Goal: Task Accomplishment & Management: Complete application form

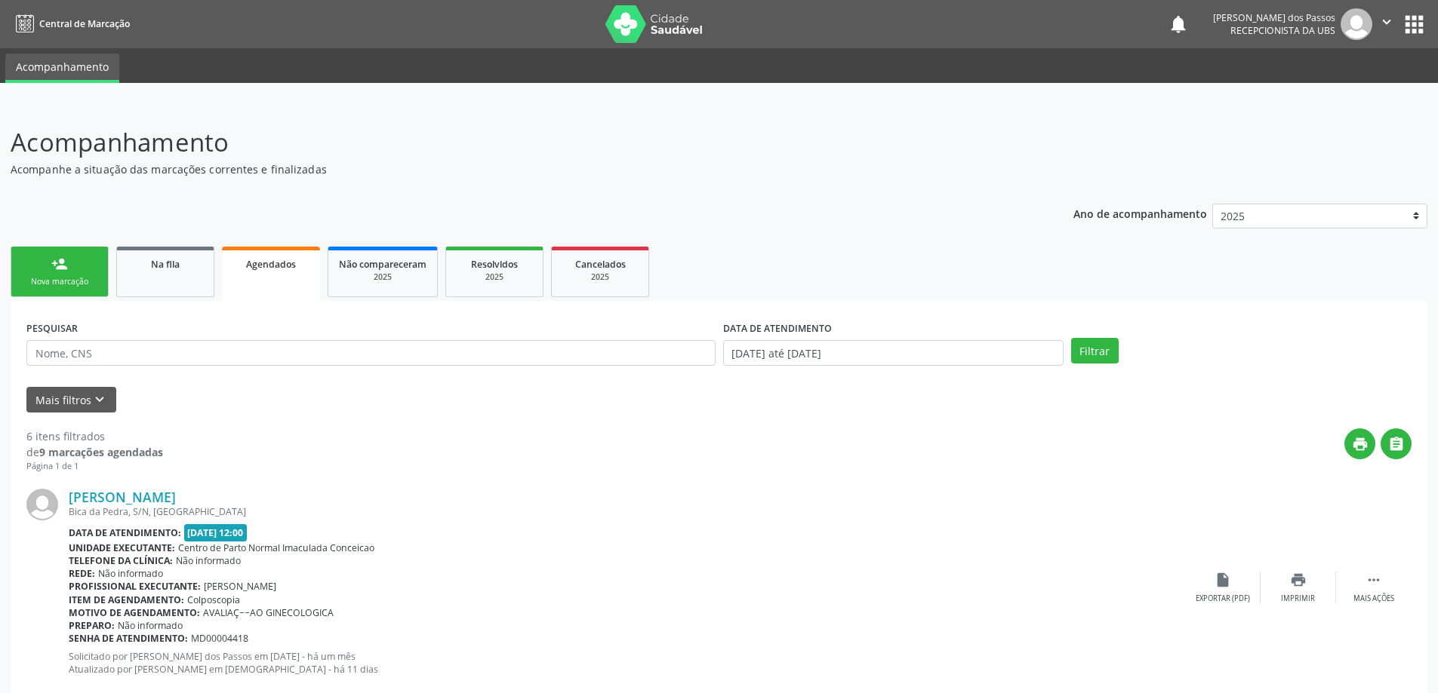
click at [77, 281] on div "Nova marcação" at bounding box center [59, 281] width 75 height 11
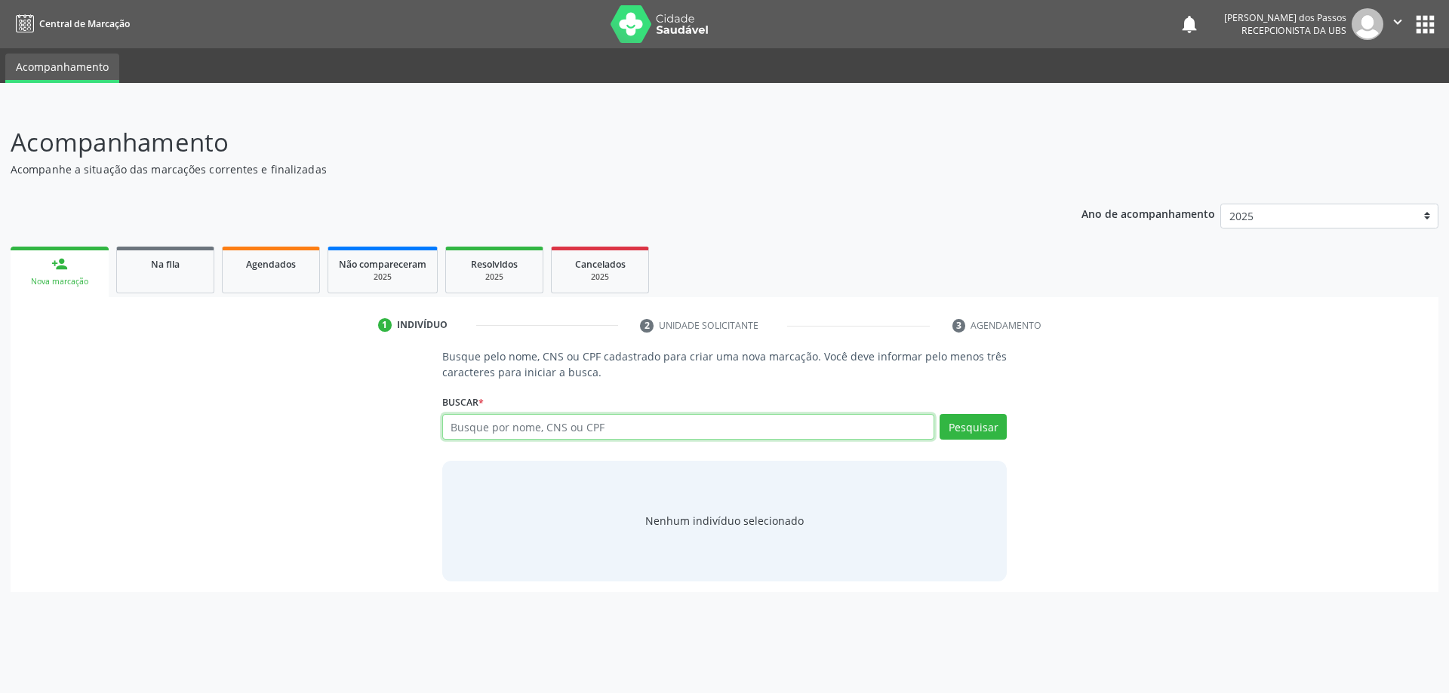
click at [510, 433] on input "text" at bounding box center [688, 427] width 493 height 26
type input "15014187418420"
click at [970, 426] on button "Pesquisar" at bounding box center [973, 427] width 67 height 26
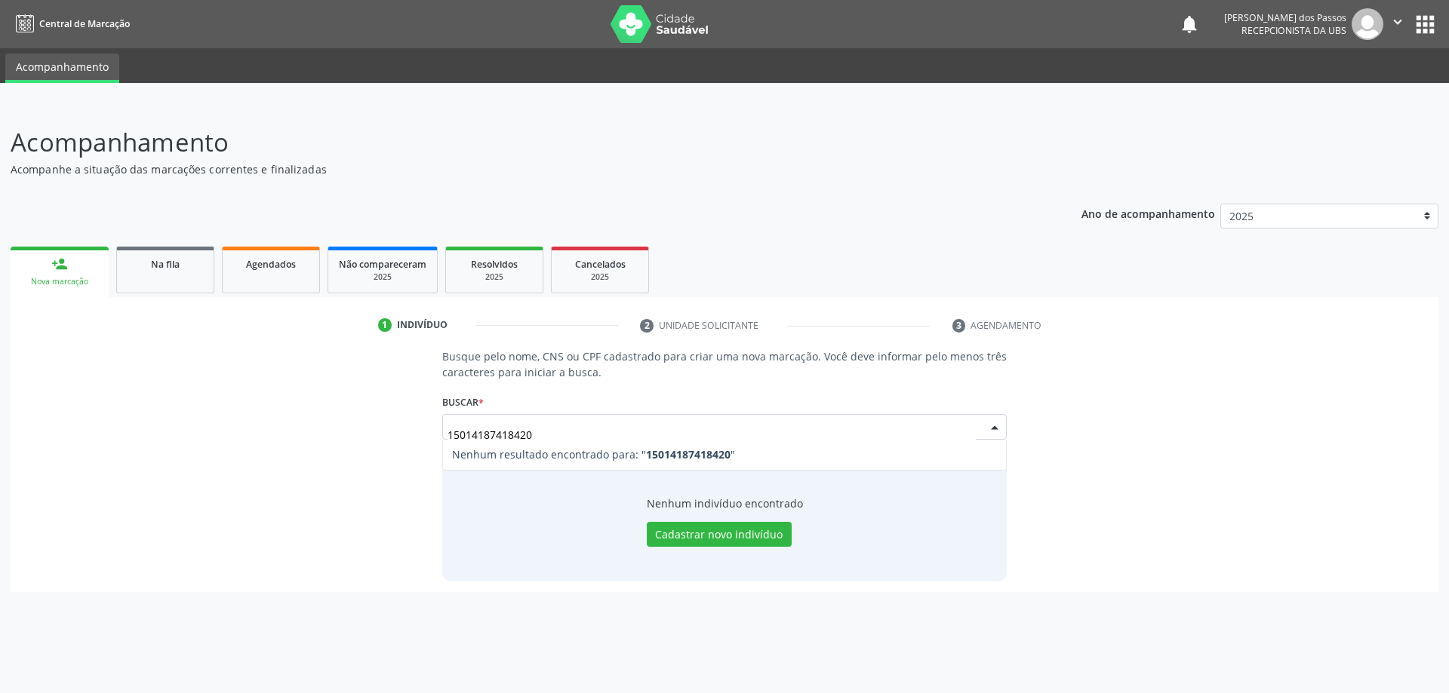
click at [557, 429] on input "15014187418420" at bounding box center [711, 435] width 529 height 30
type input "1"
click at [602, 424] on input "text" at bounding box center [688, 427] width 493 height 26
type input "700002272898801"
click at [965, 429] on button "Pesquisar" at bounding box center [973, 427] width 67 height 26
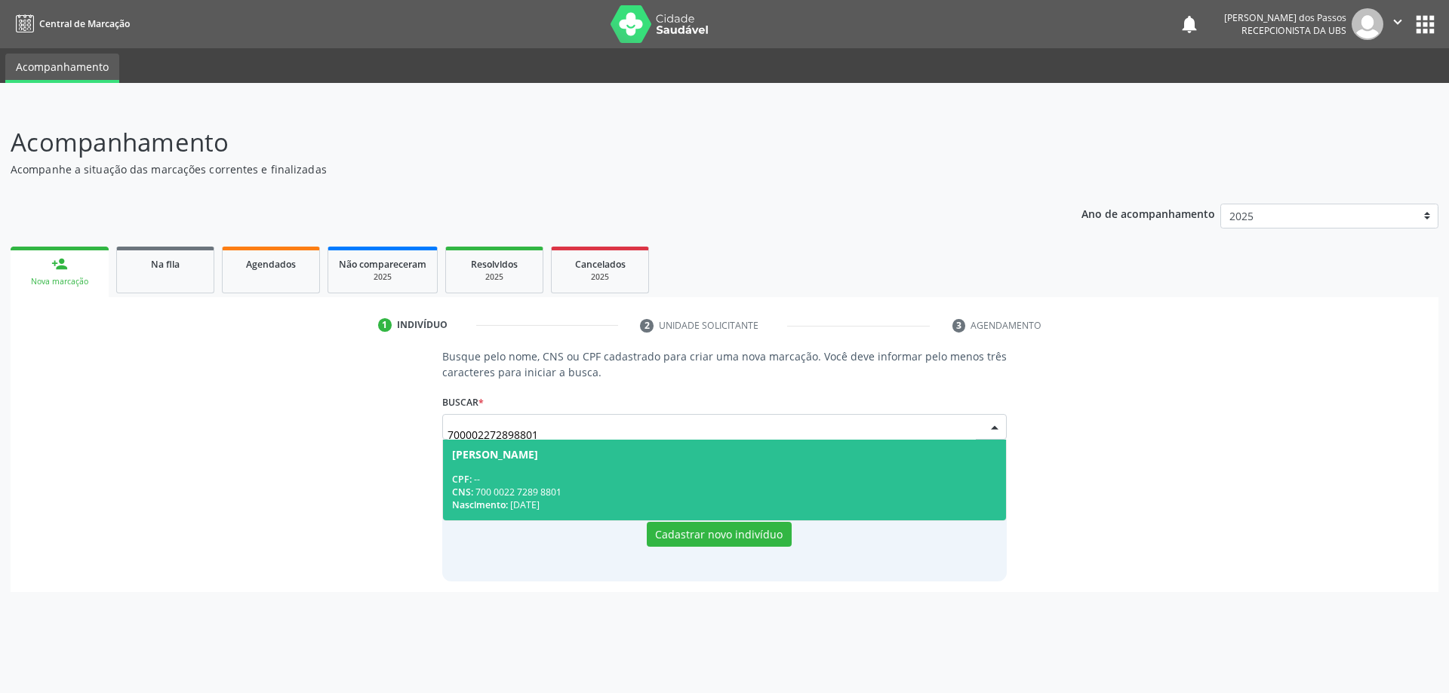
click at [671, 473] on div "CPF: --" at bounding box center [725, 479] width 546 height 13
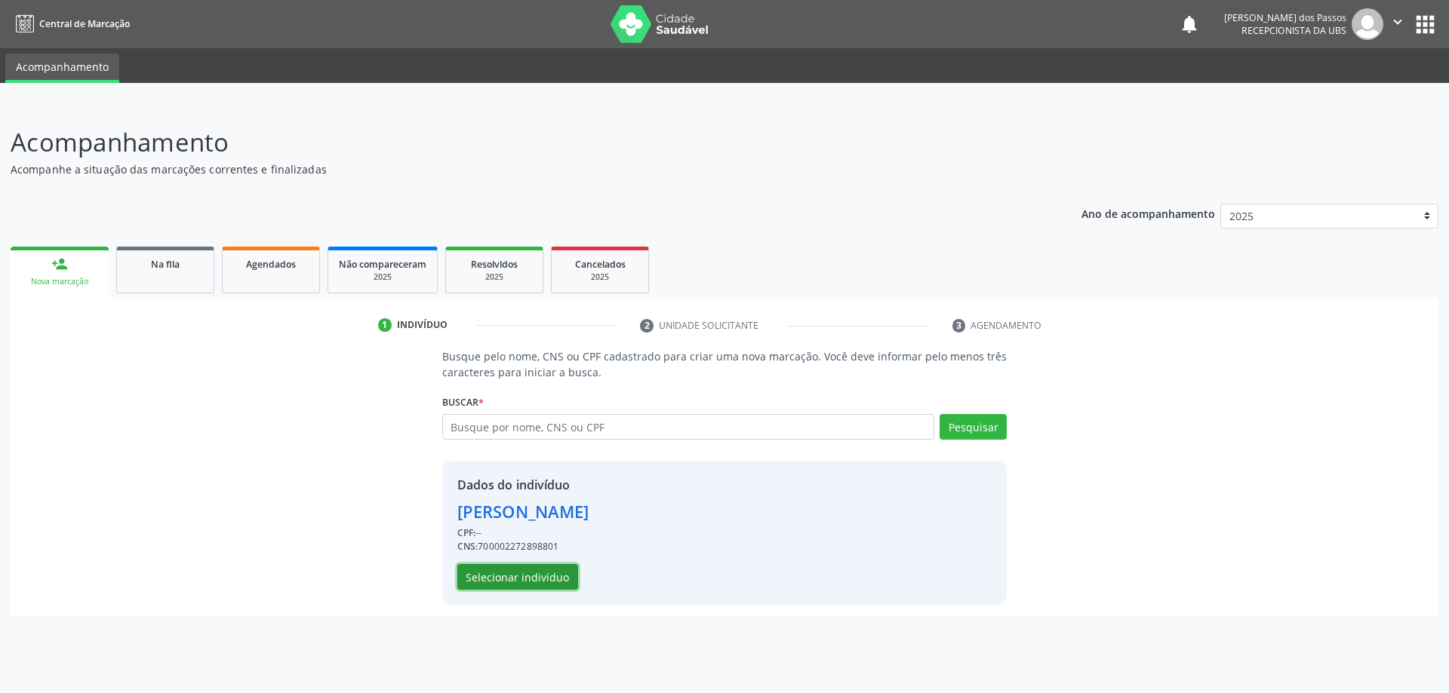
click at [511, 580] on button "Selecionar indivíduo" at bounding box center [517, 577] width 121 height 26
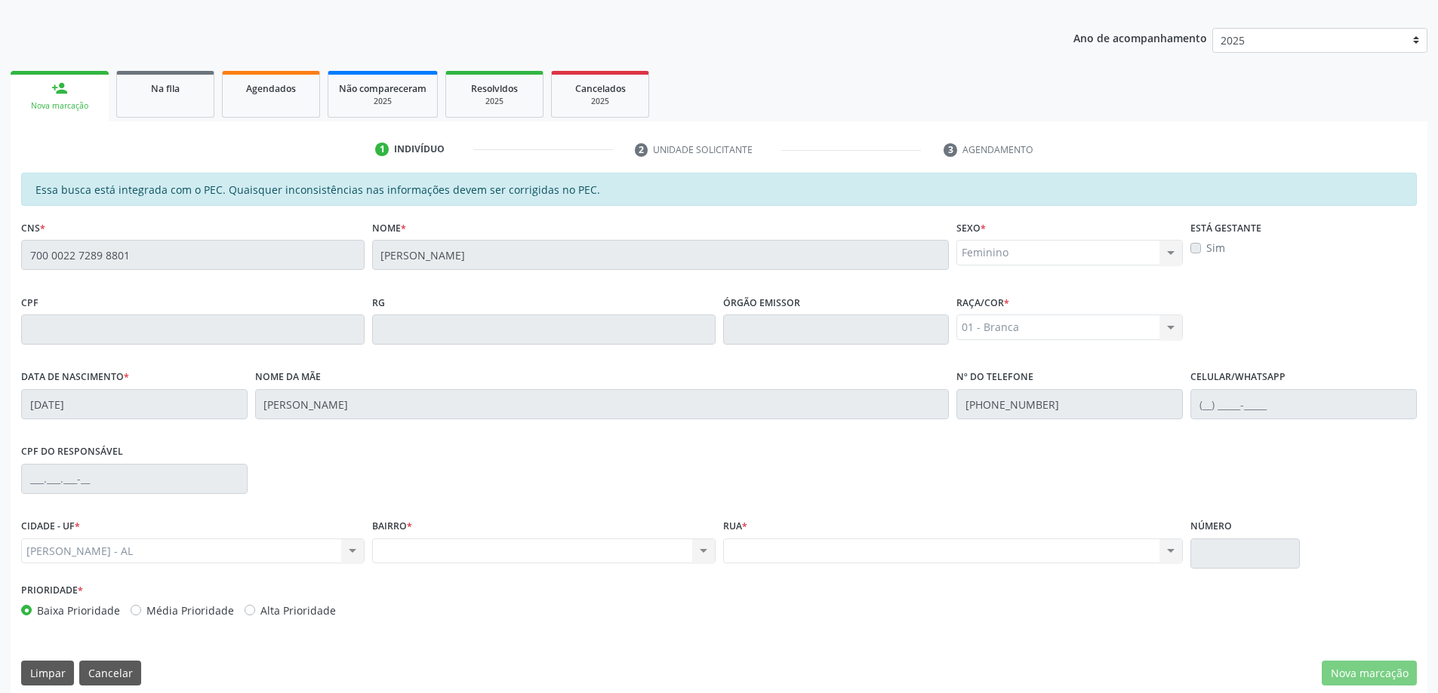
scroll to position [189, 0]
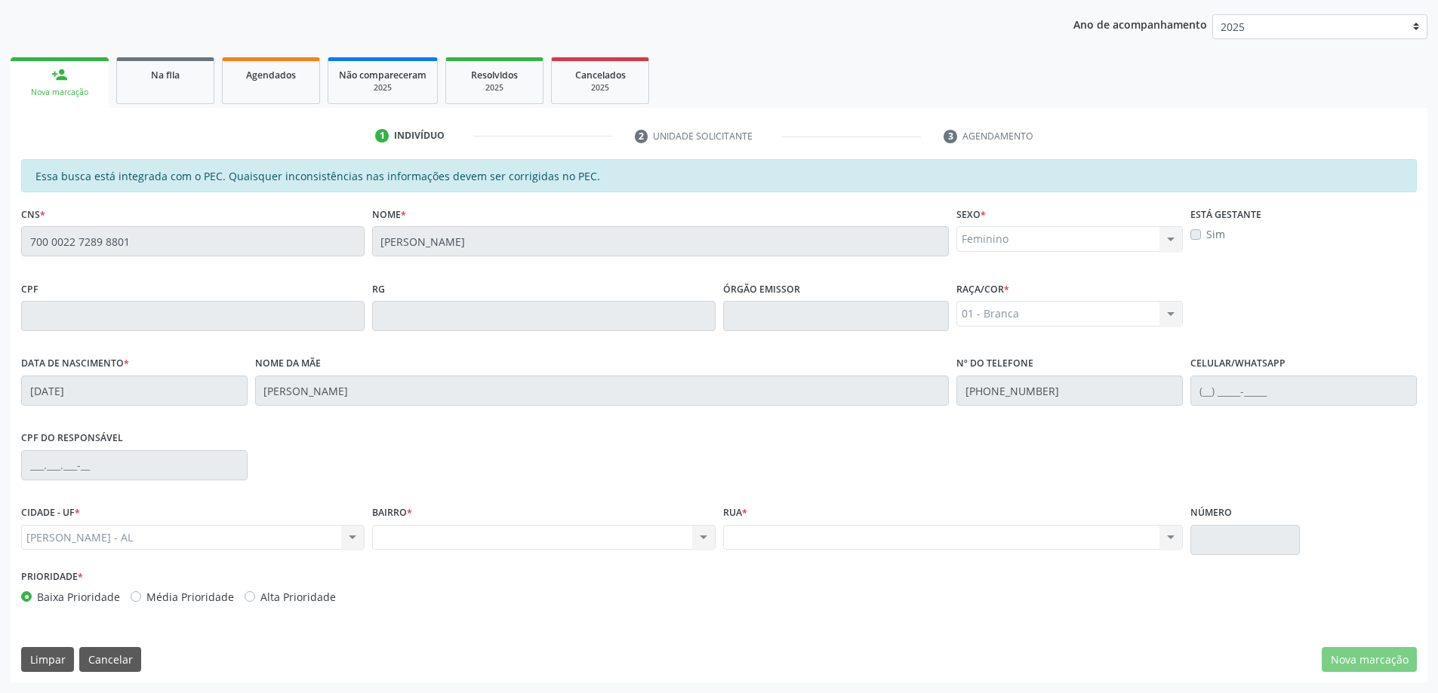
click at [701, 537] on div "Nenhum resultado encontrado para: " " Não há nenhuma opção para ser exibida." at bounding box center [543, 538] width 343 height 26
click at [1173, 538] on div "Nenhum resultado encontrado para: " " Não há nenhuma opção para ser exibida." at bounding box center [953, 538] width 460 height 26
click at [1095, 241] on div "Feminino Masculino Feminino Nenhum resultado encontrado para: " " Não há nenhum…" at bounding box center [1069, 239] width 226 height 26
